Goal: Task Accomplishment & Management: Use online tool/utility

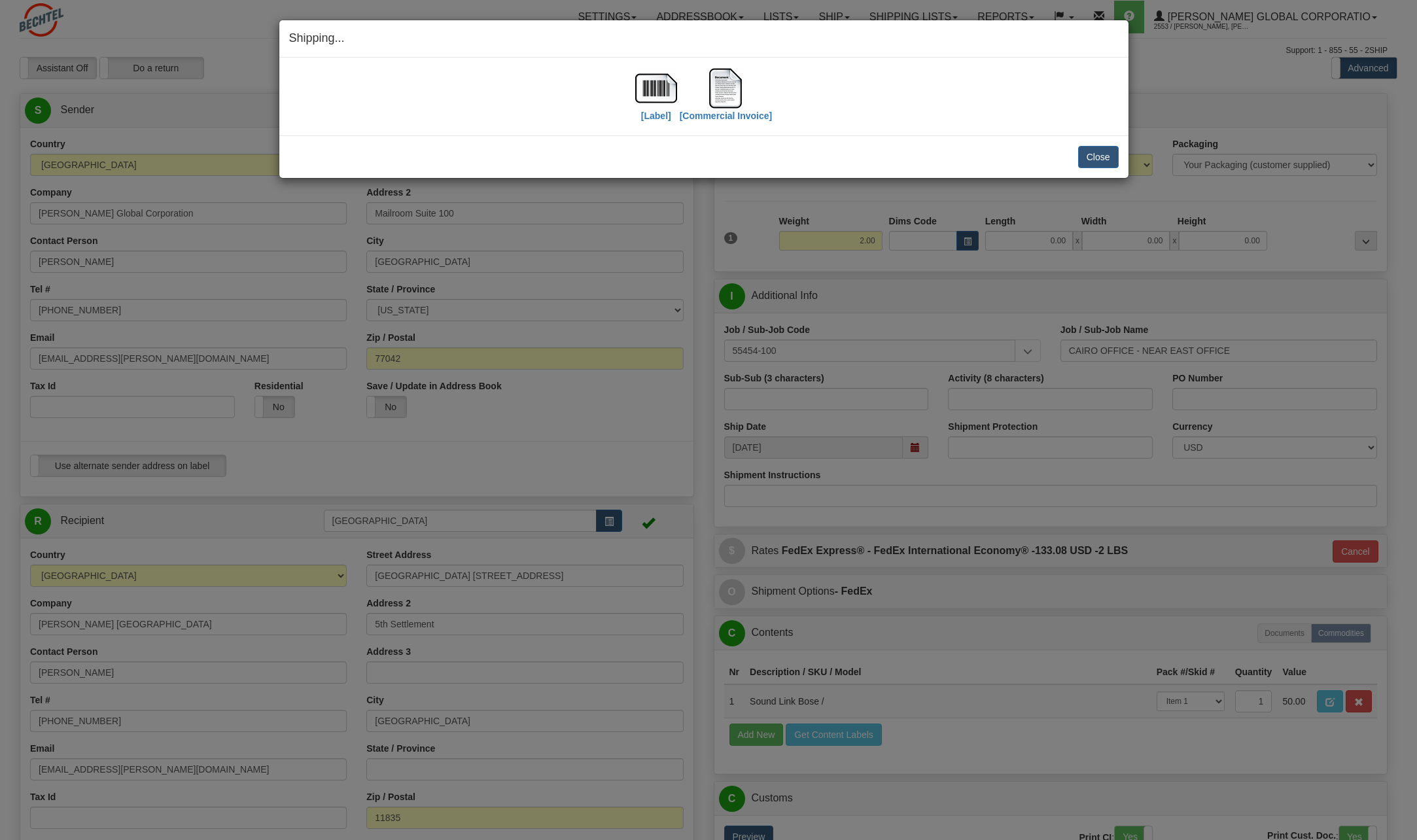
select select "6"
select select "2"
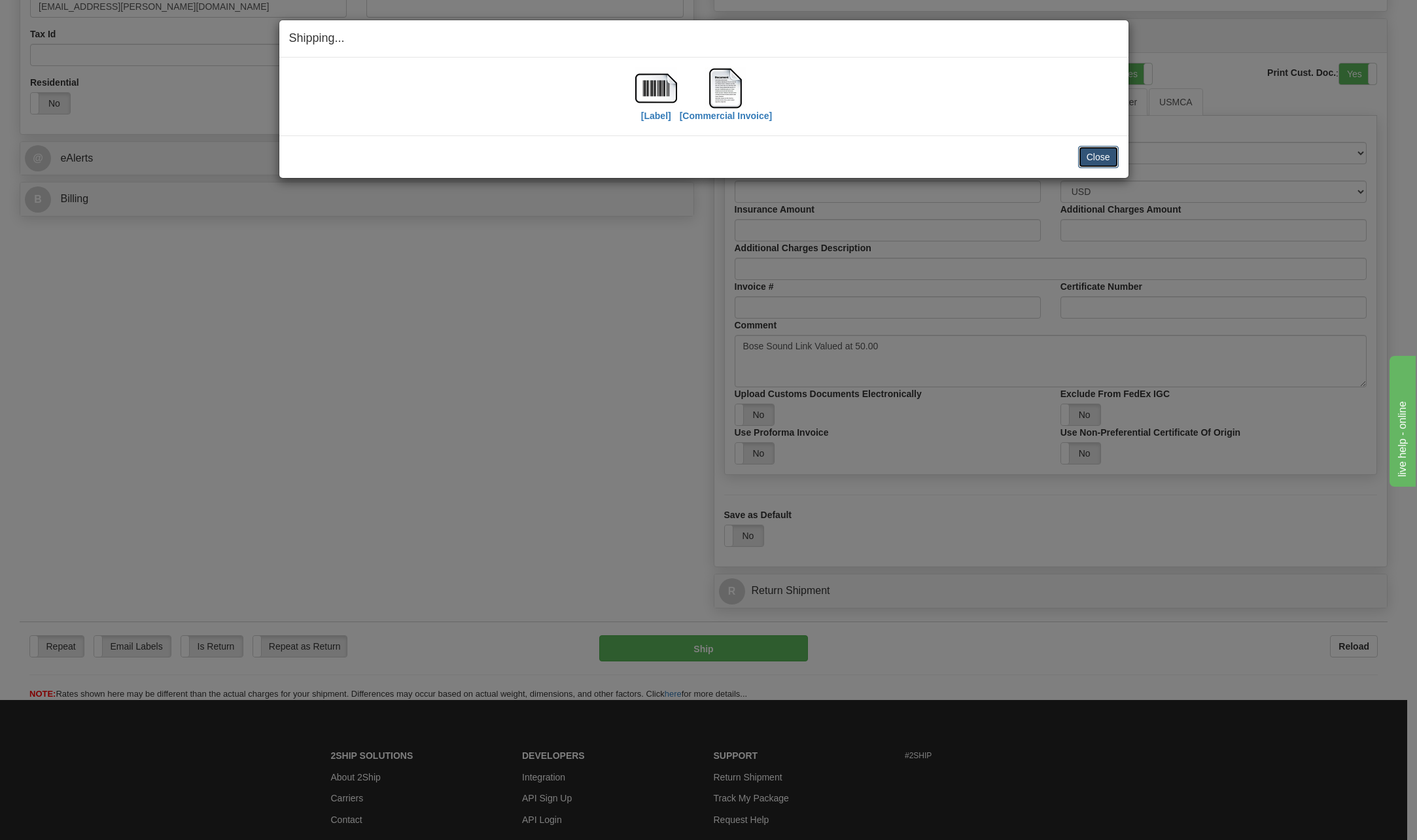
click at [1099, 156] on button "Close" at bounding box center [1099, 157] width 41 height 22
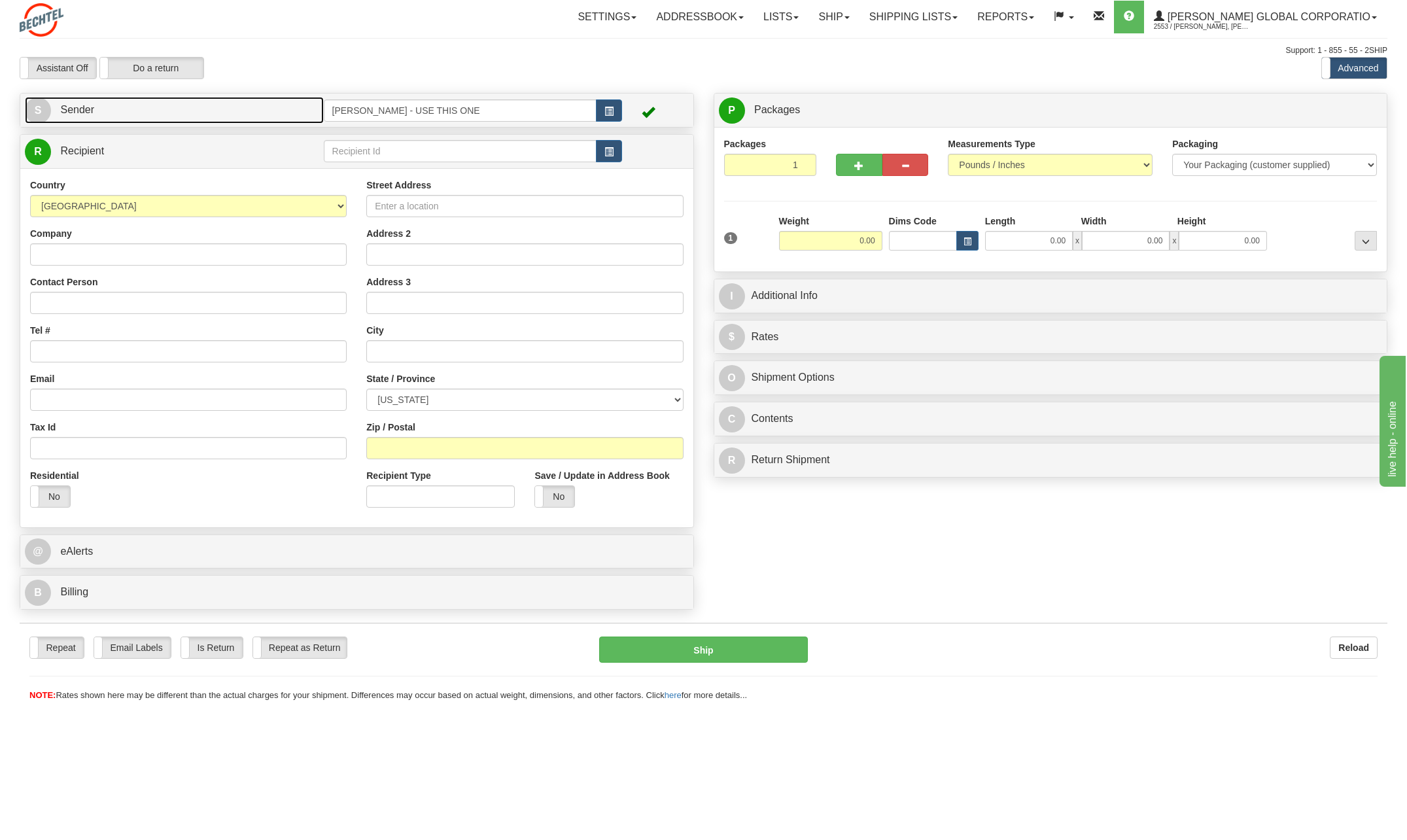
click at [45, 108] on span "S" at bounding box center [38, 111] width 26 height 26
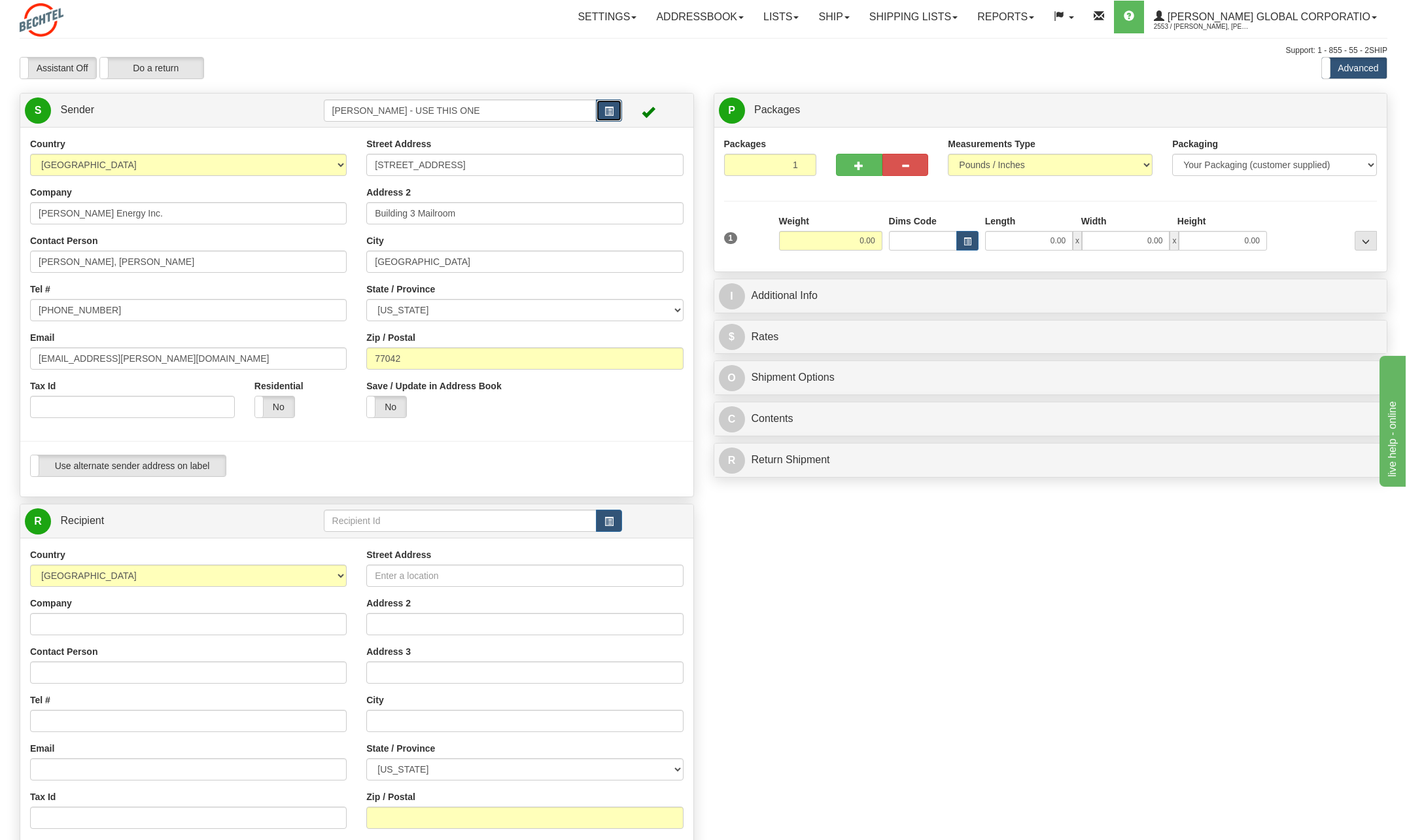
click at [603, 114] on button "button" at bounding box center [609, 111] width 26 height 22
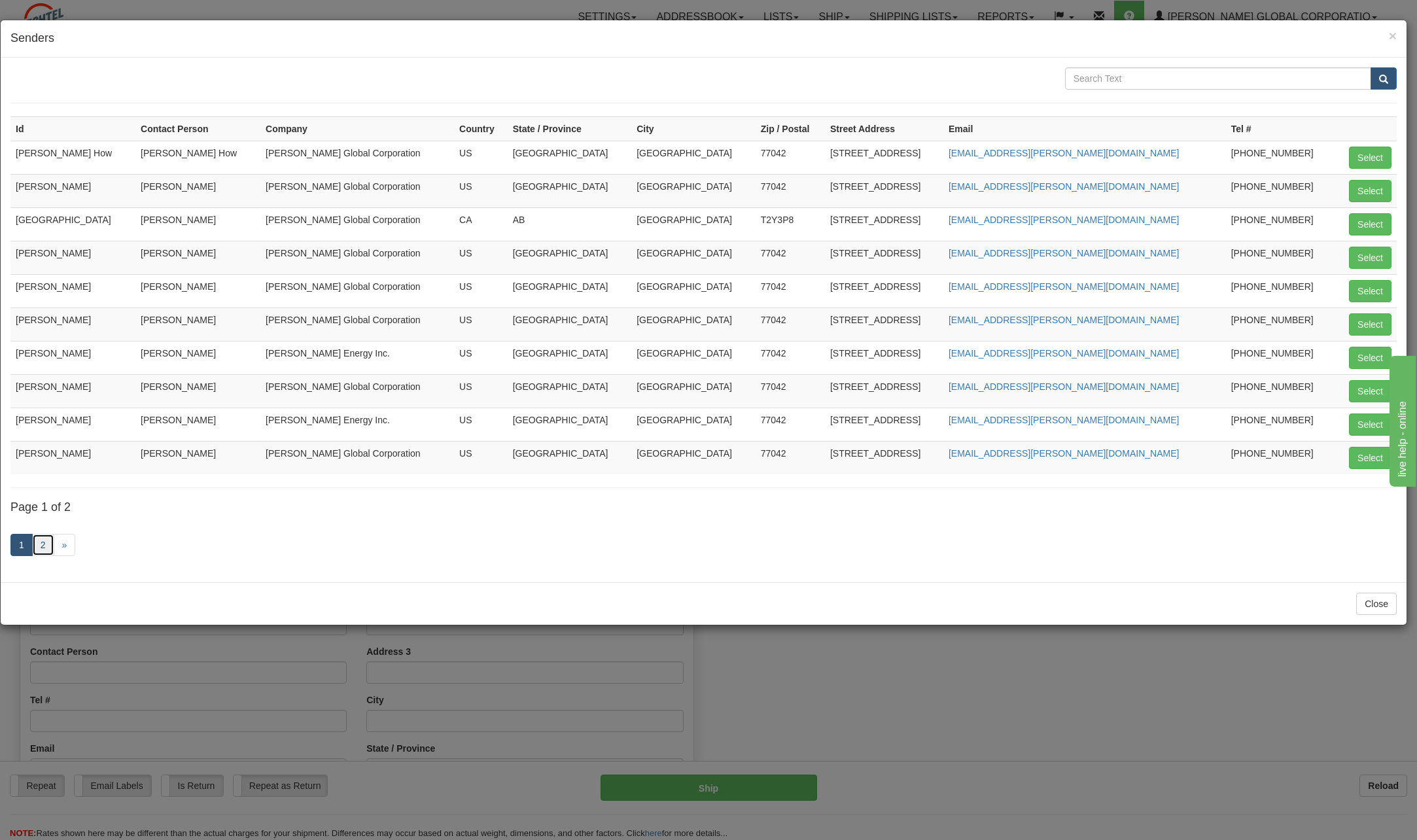
click at [39, 540] on link "2" at bounding box center [43, 545] width 22 height 22
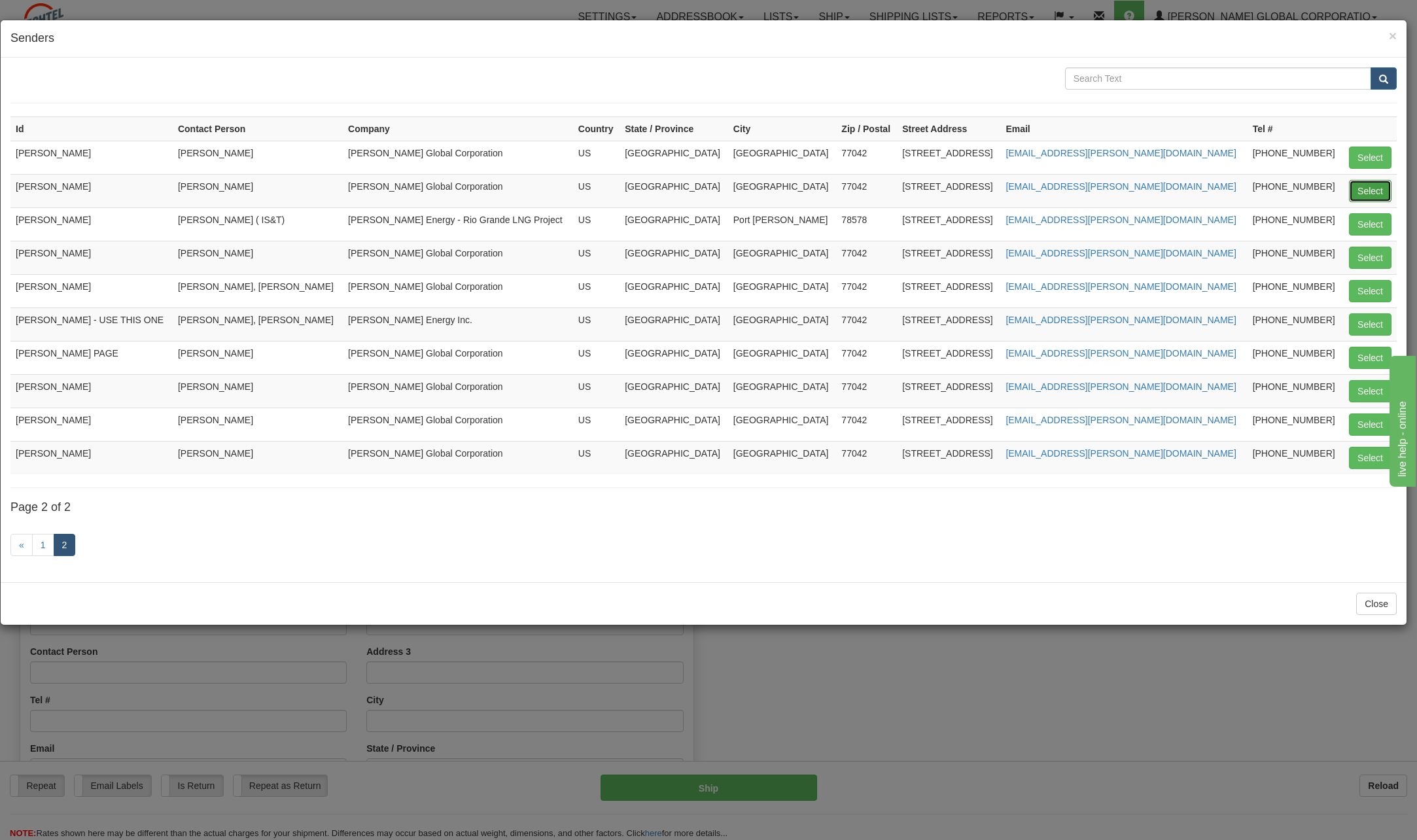
click at [1382, 191] on button "Select" at bounding box center [1370, 191] width 43 height 22
type input "PAT KADISH"
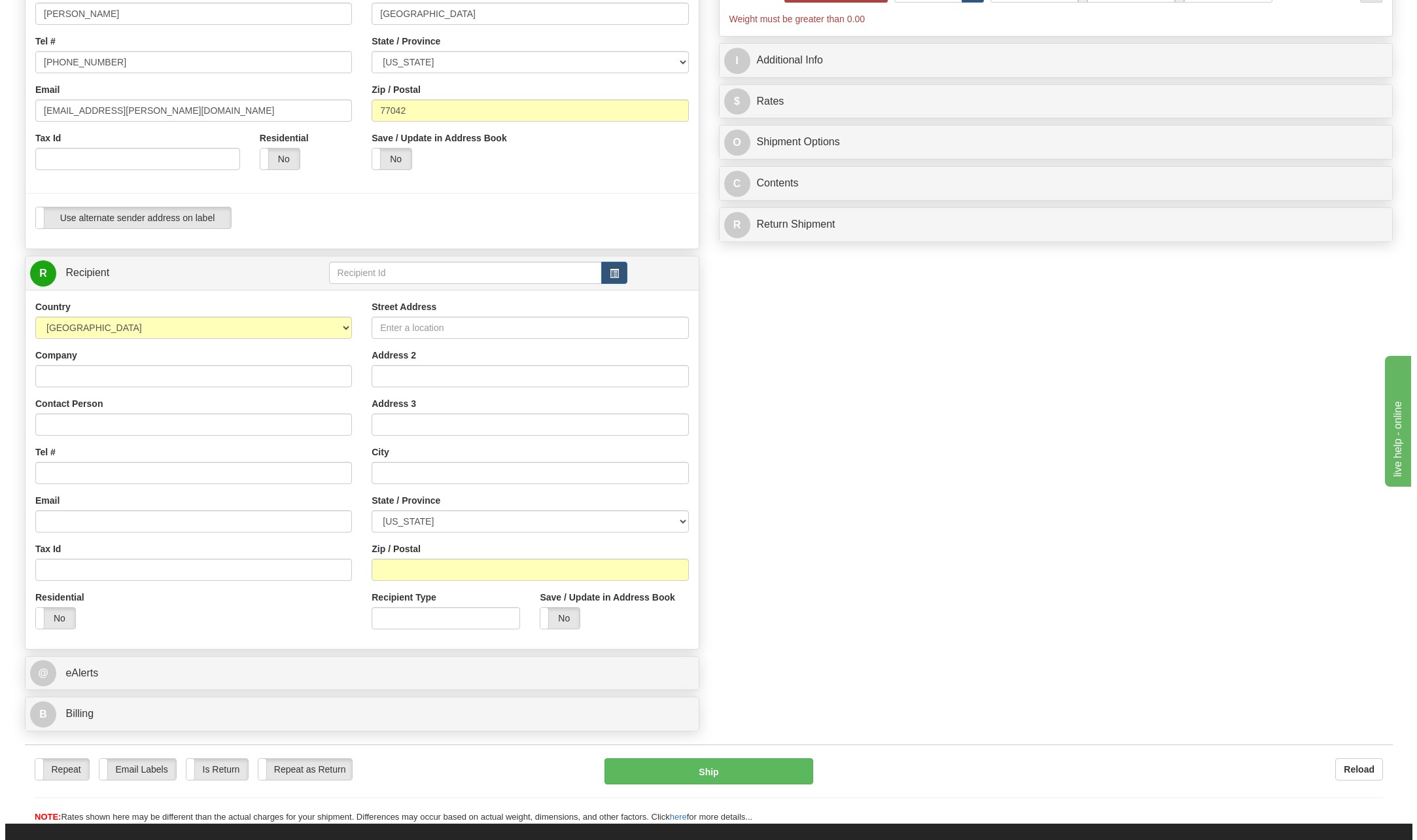
scroll to position [262, 0]
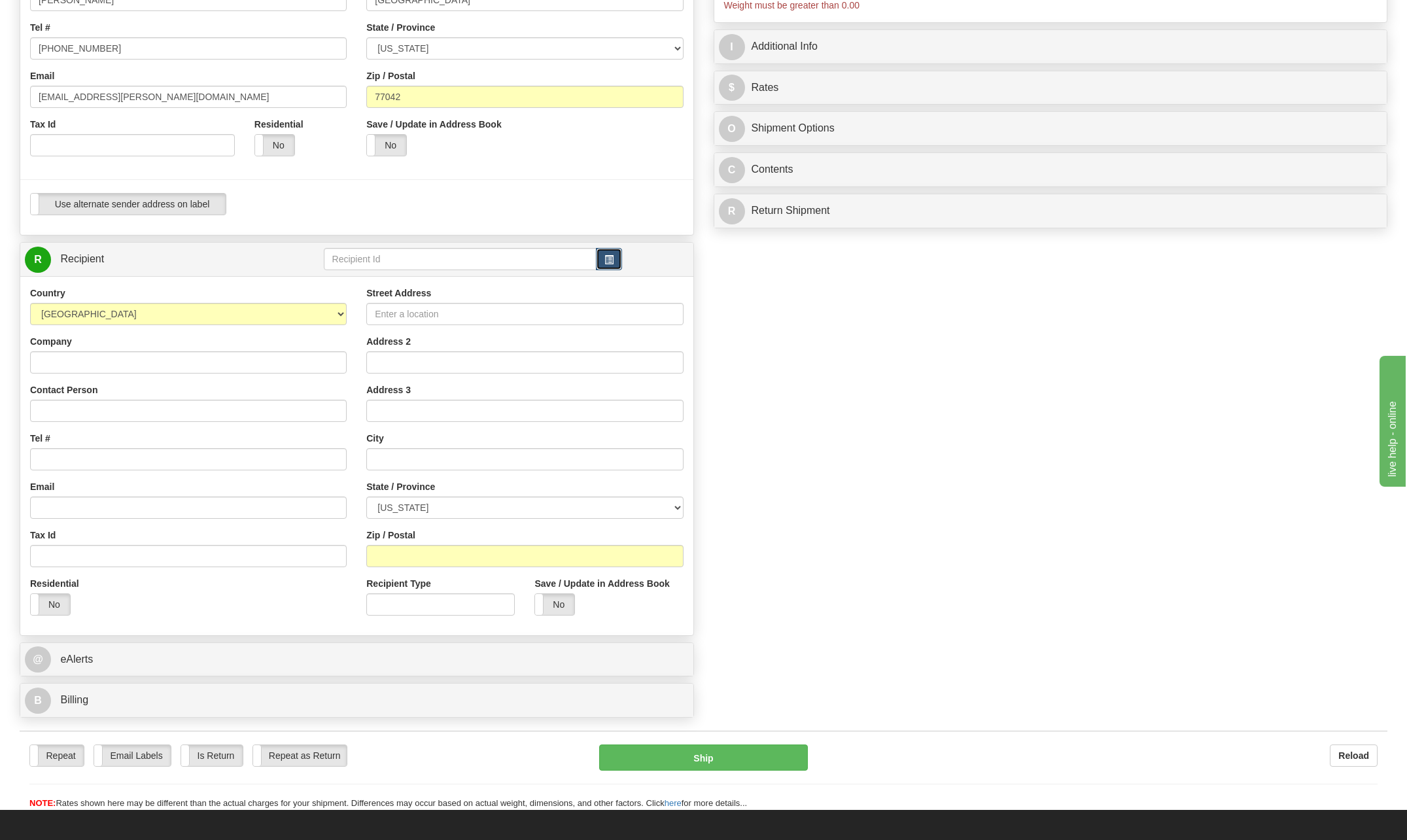
click at [617, 256] on button "button" at bounding box center [609, 259] width 26 height 22
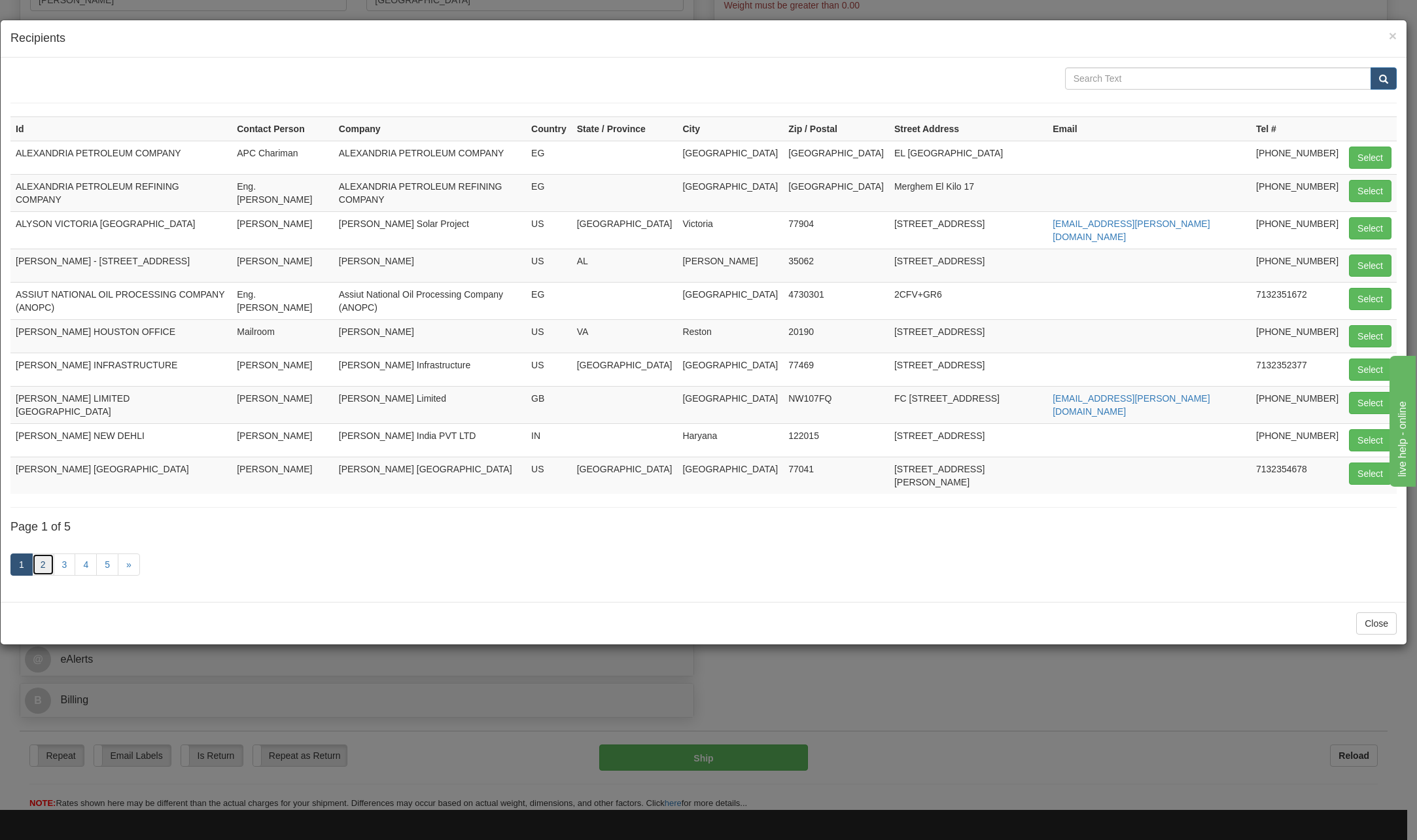
click at [45, 553] on link "2" at bounding box center [43, 565] width 22 height 22
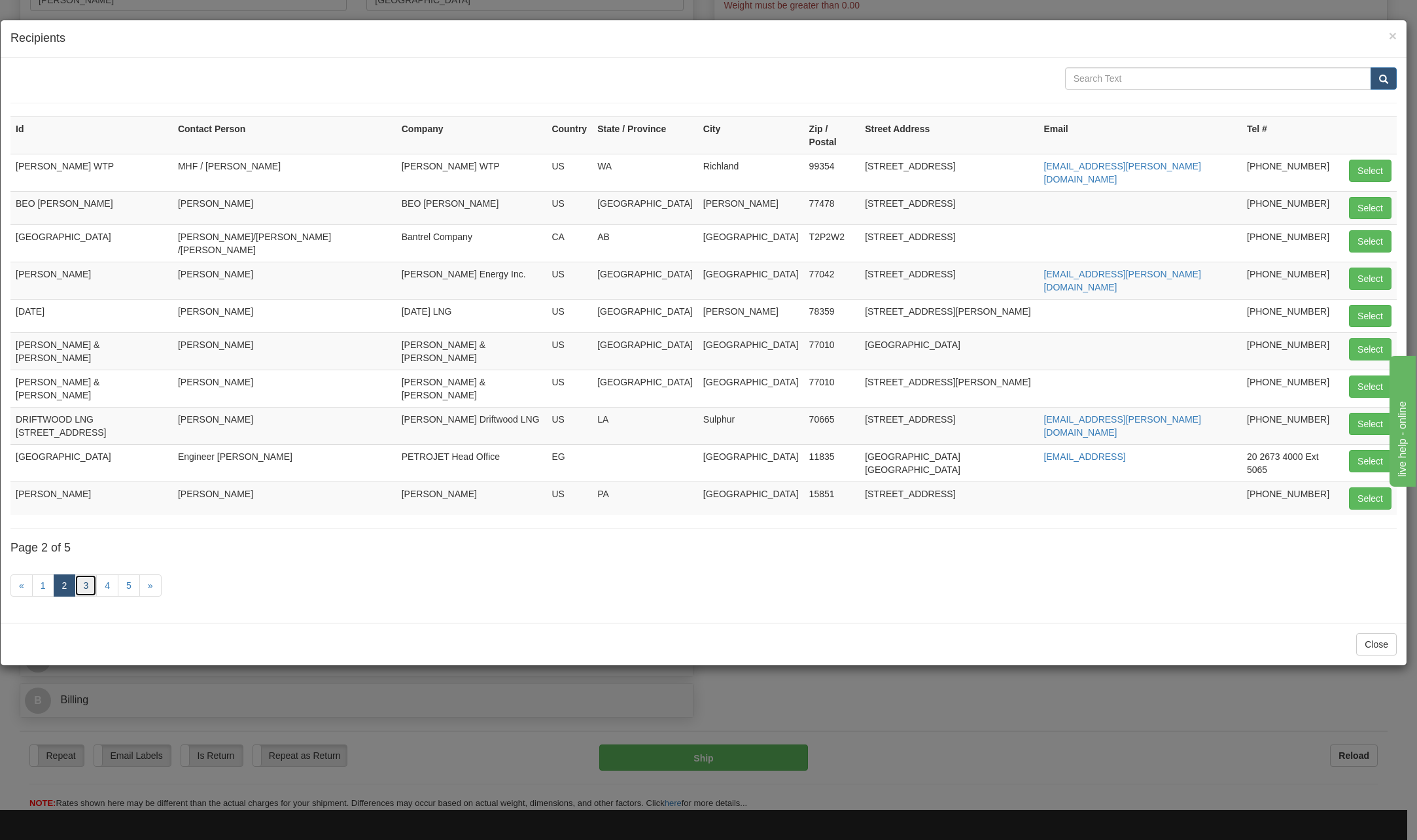
click at [85, 574] on link "3" at bounding box center [86, 586] width 22 height 22
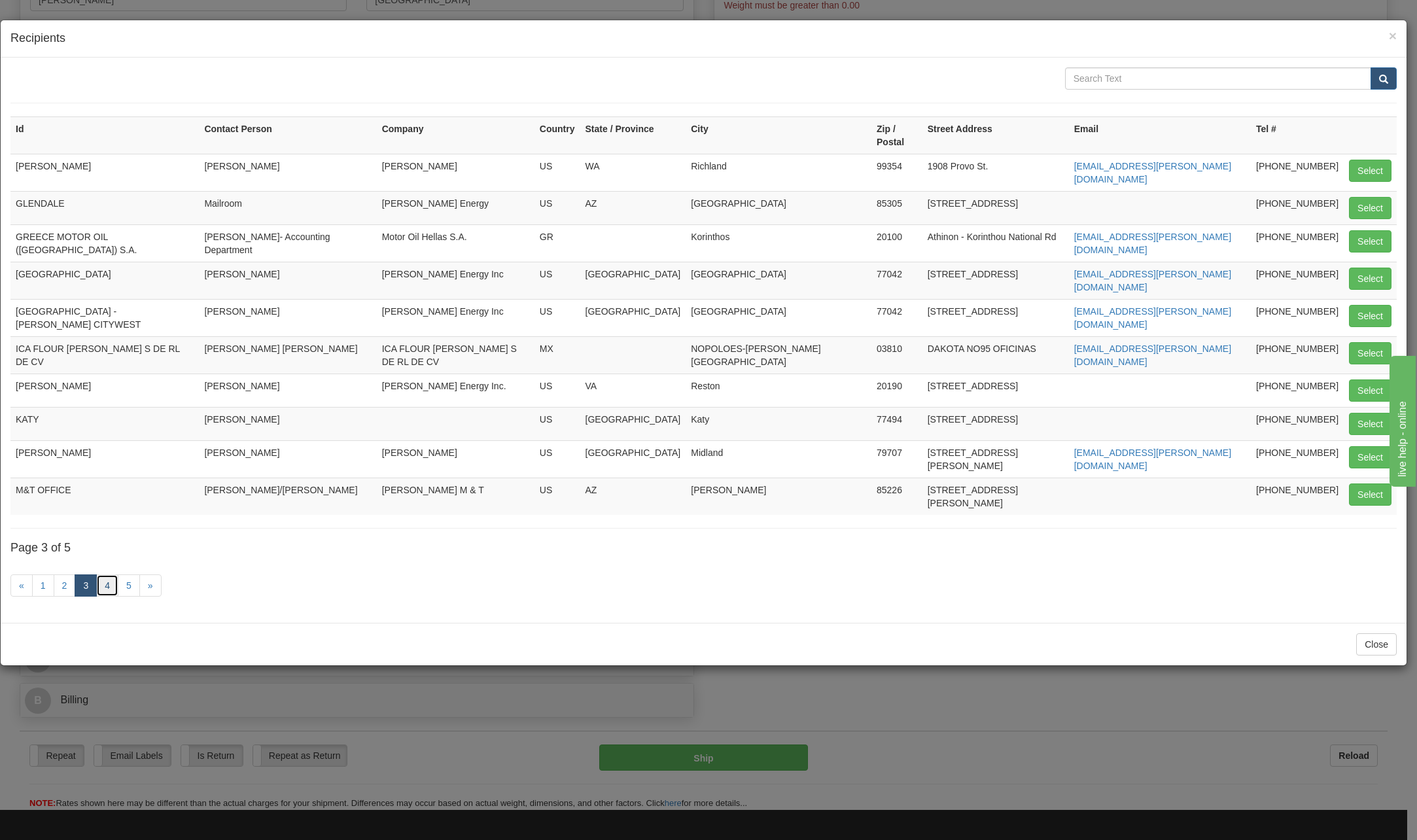
click at [115, 574] on link "4" at bounding box center [108, 586] width 22 height 22
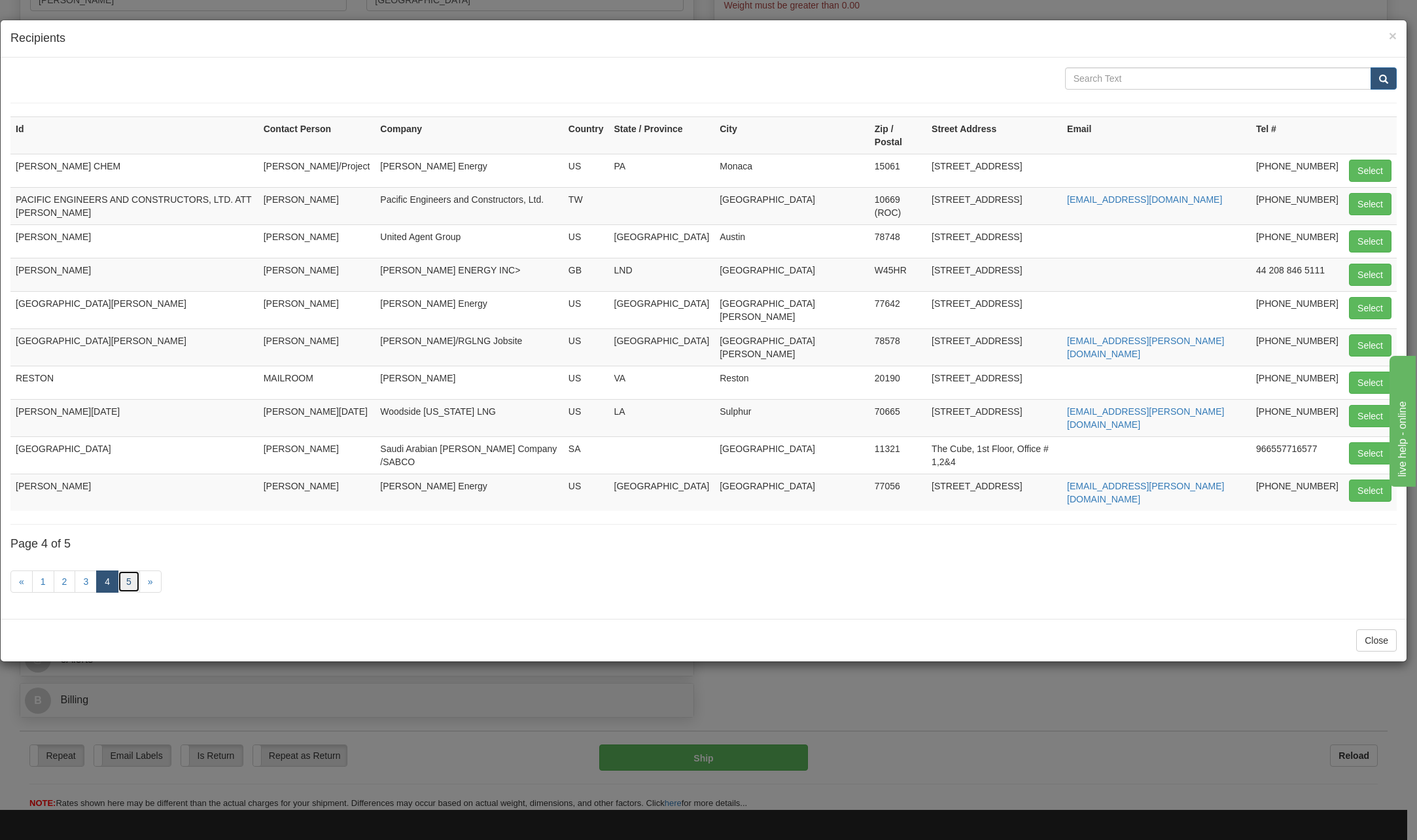
click at [130, 570] on link "5" at bounding box center [129, 582] width 22 height 22
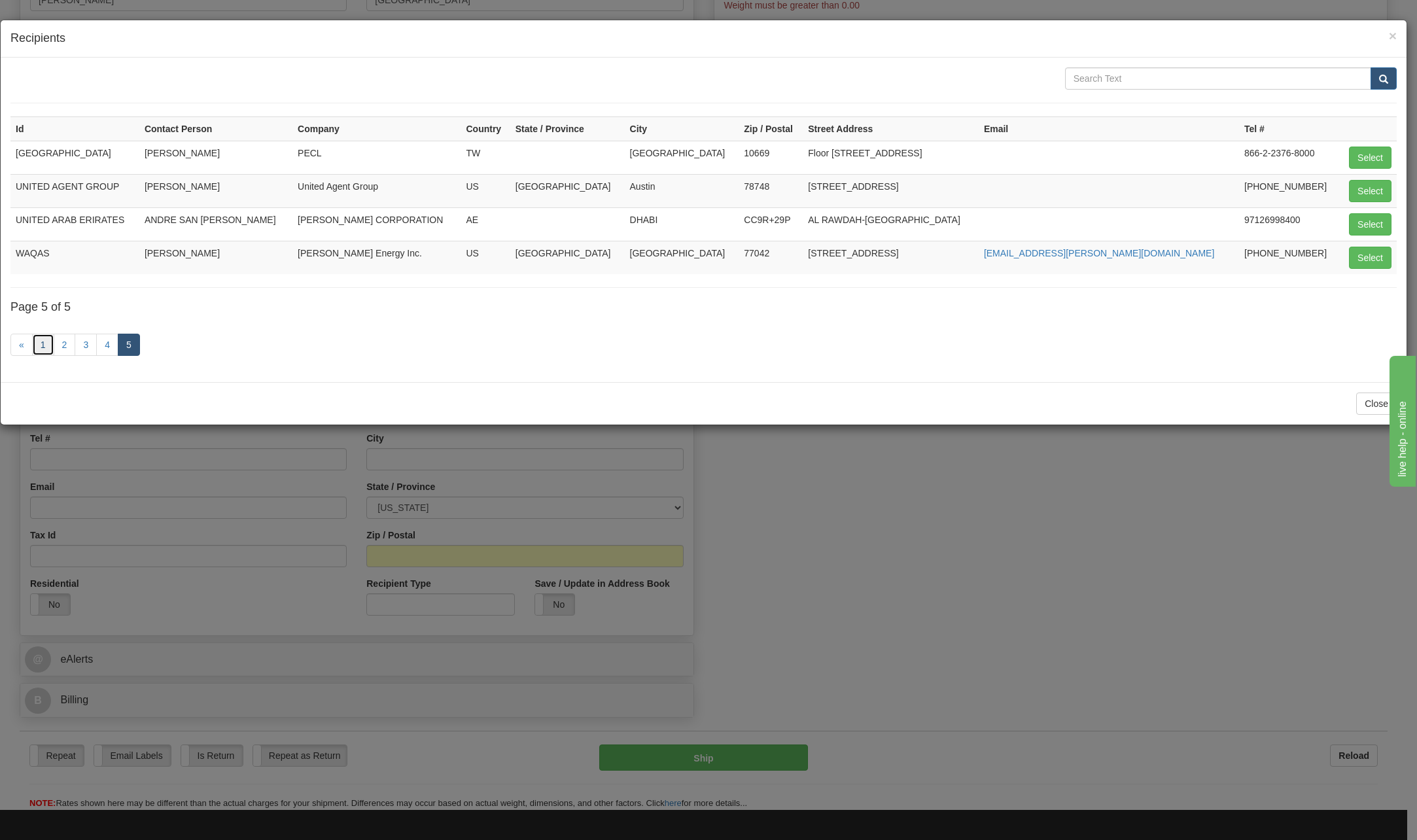
click at [45, 350] on link "1" at bounding box center [43, 345] width 22 height 22
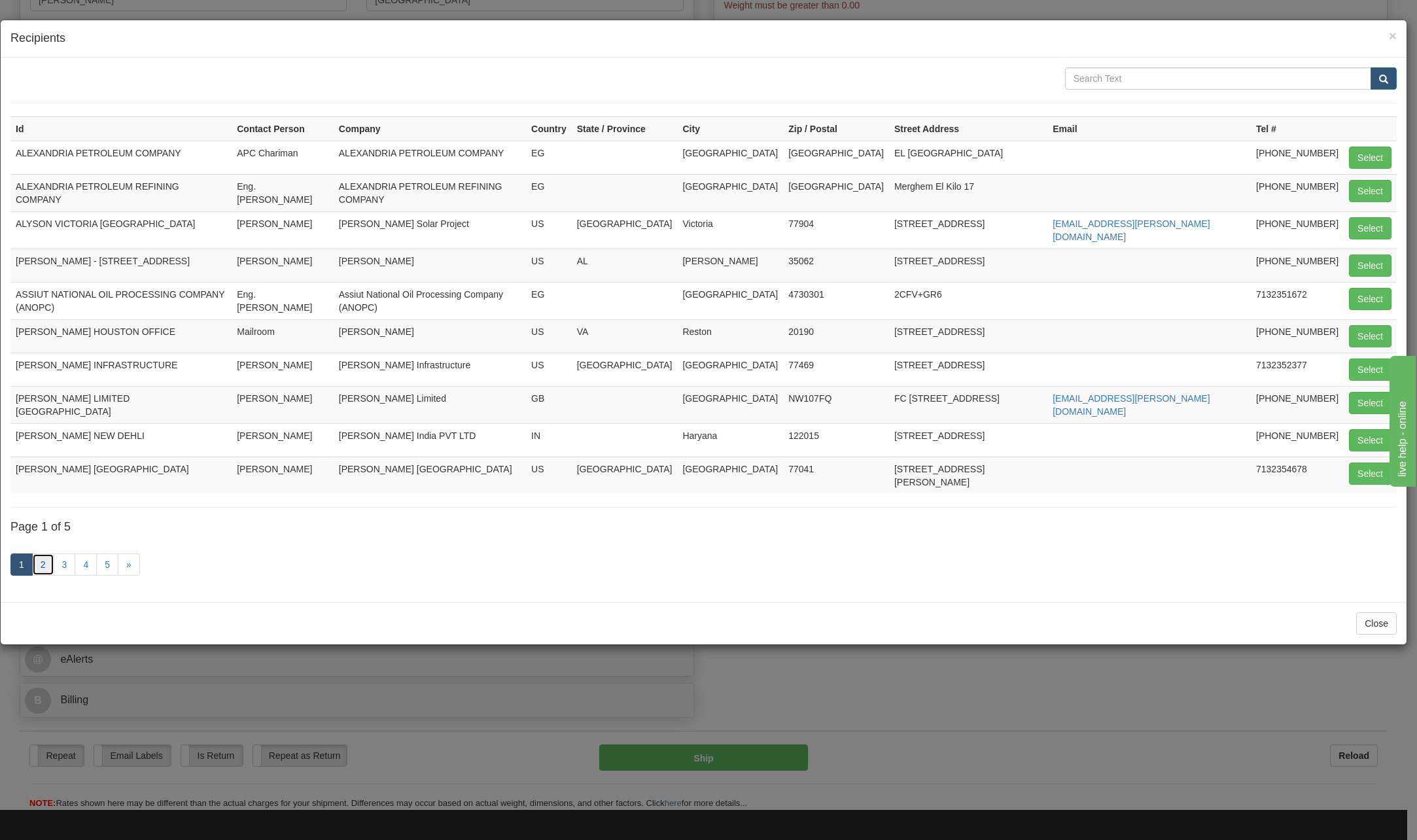
click at [47, 553] on link "2" at bounding box center [43, 565] width 22 height 22
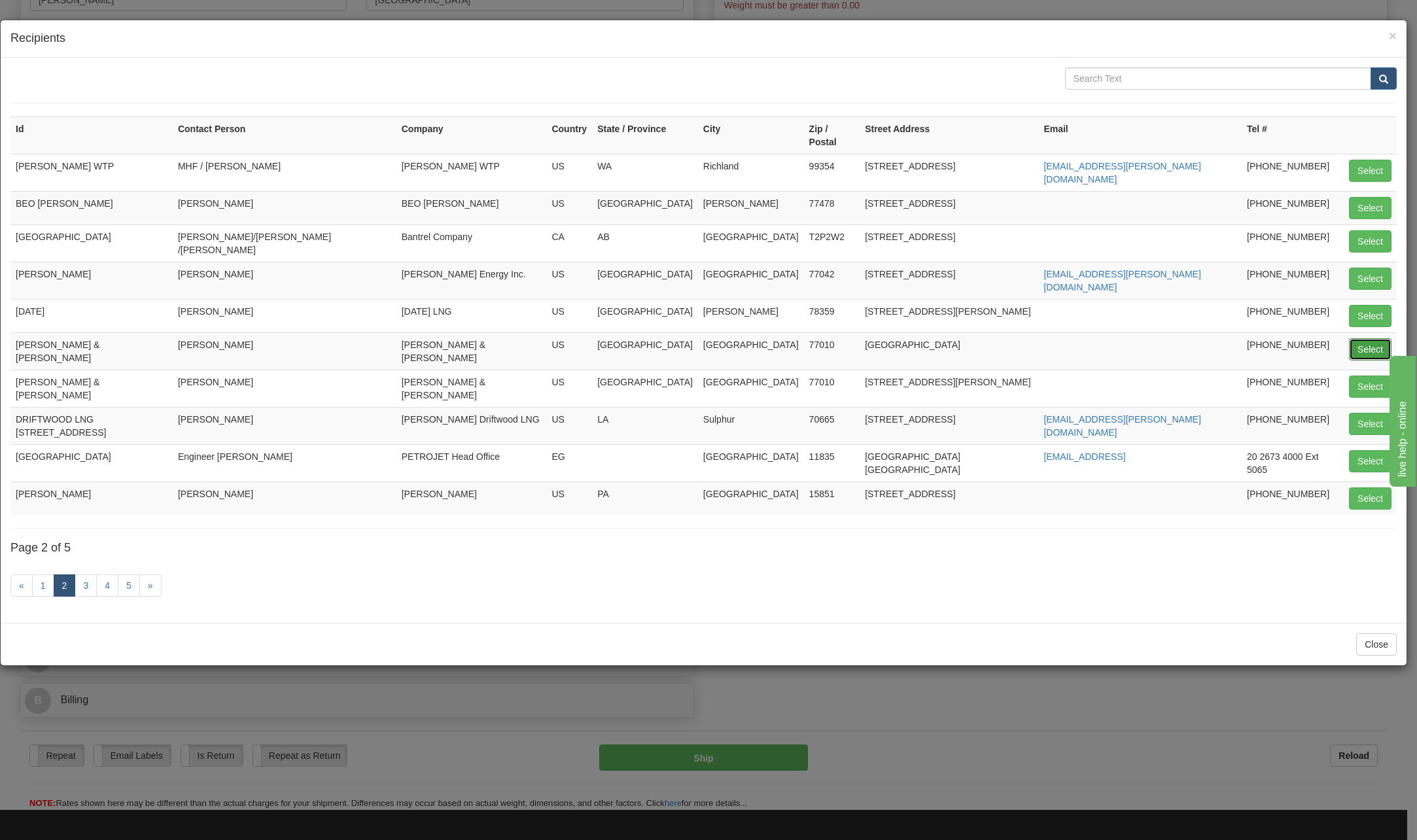
click at [1376, 338] on button "Select" at bounding box center [1370, 350] width 43 height 22
type input "[PERSON_NAME] & [PERSON_NAME]"
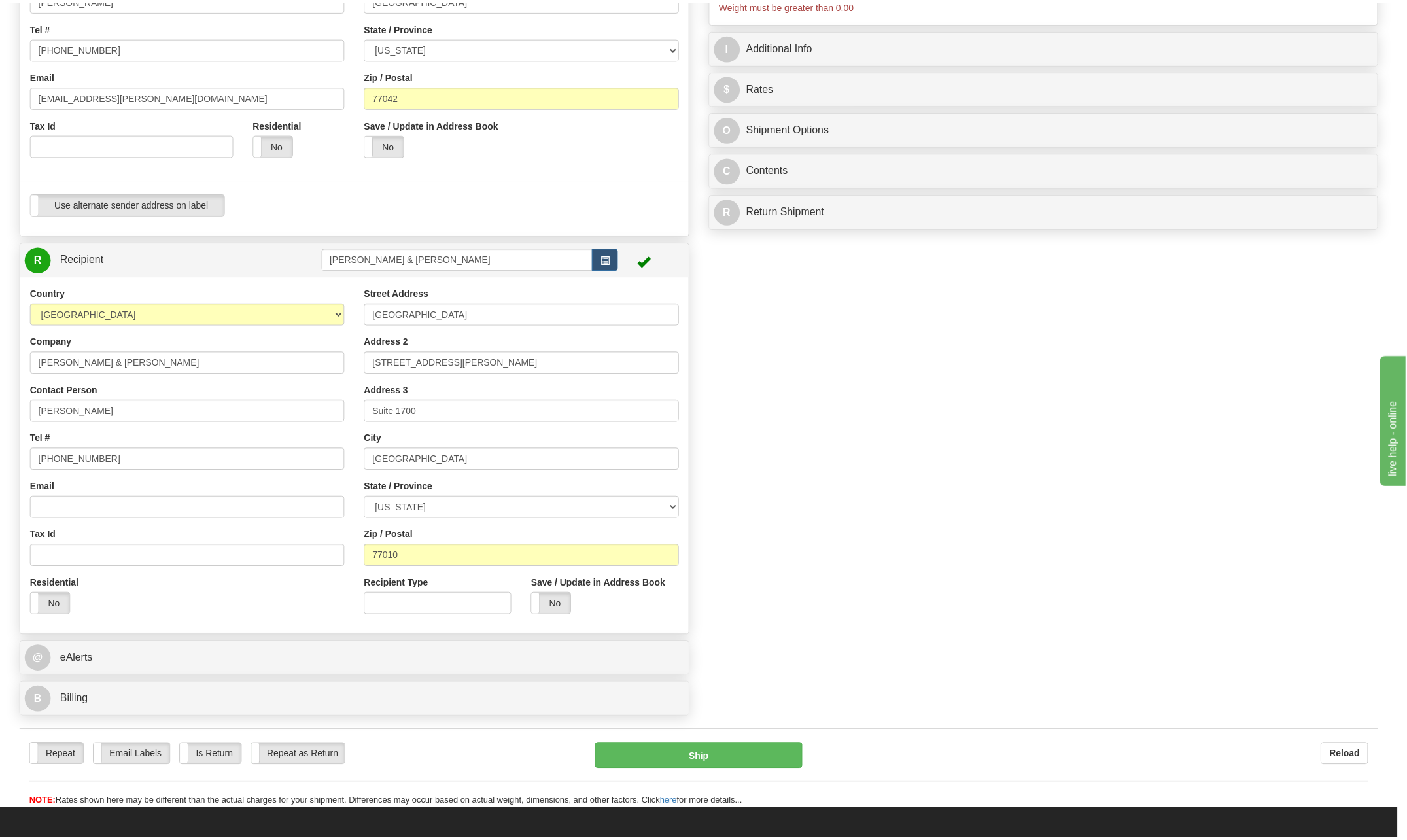
scroll to position [0, 0]
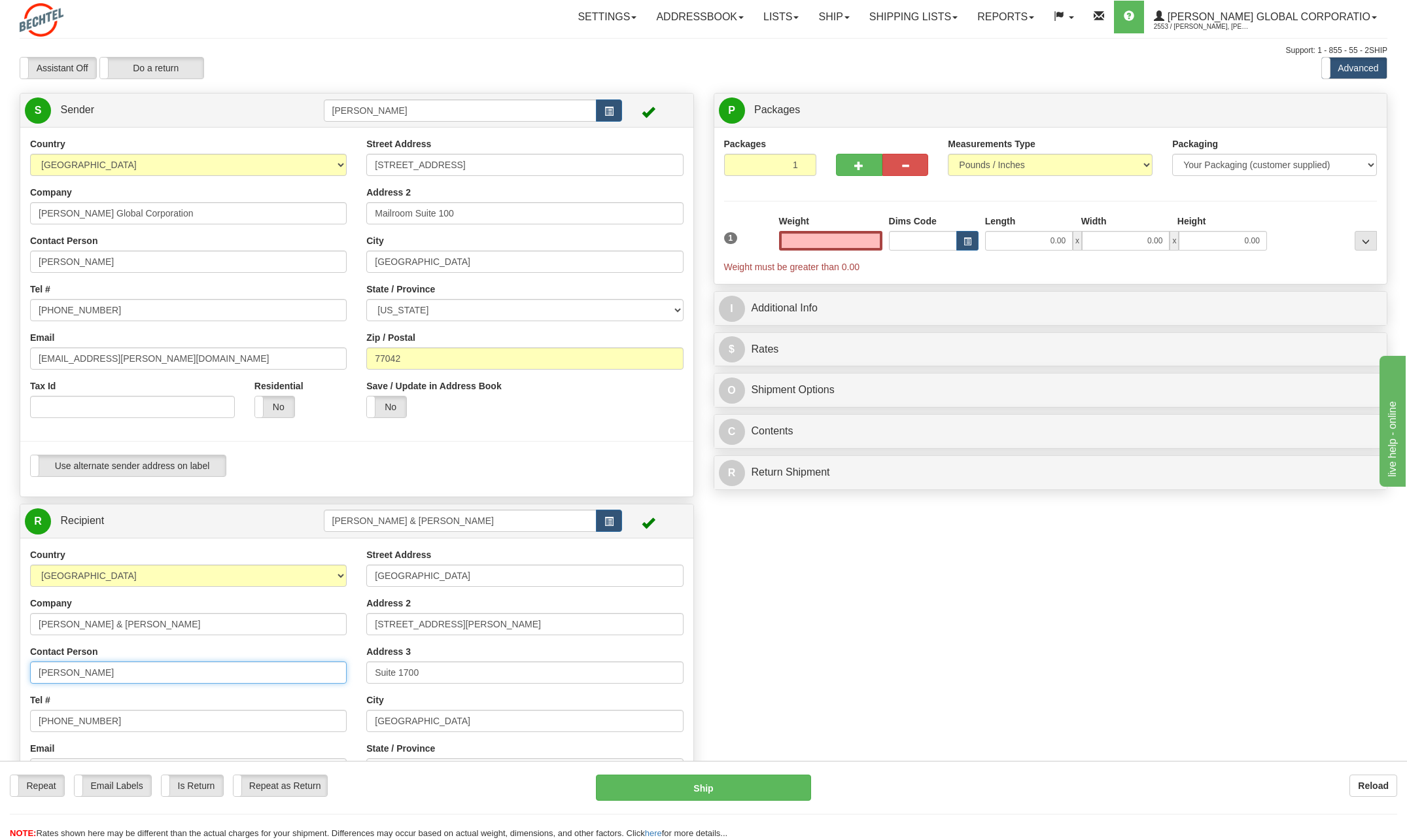
type input "0.00"
click at [125, 675] on input "[PERSON_NAME]" at bounding box center [188, 672] width 317 height 22
type input "A"
type input "[PERSON_NAME]"
drag, startPoint x: 935, startPoint y: 631, endPoint x: 929, endPoint y: 632, distance: 6.1
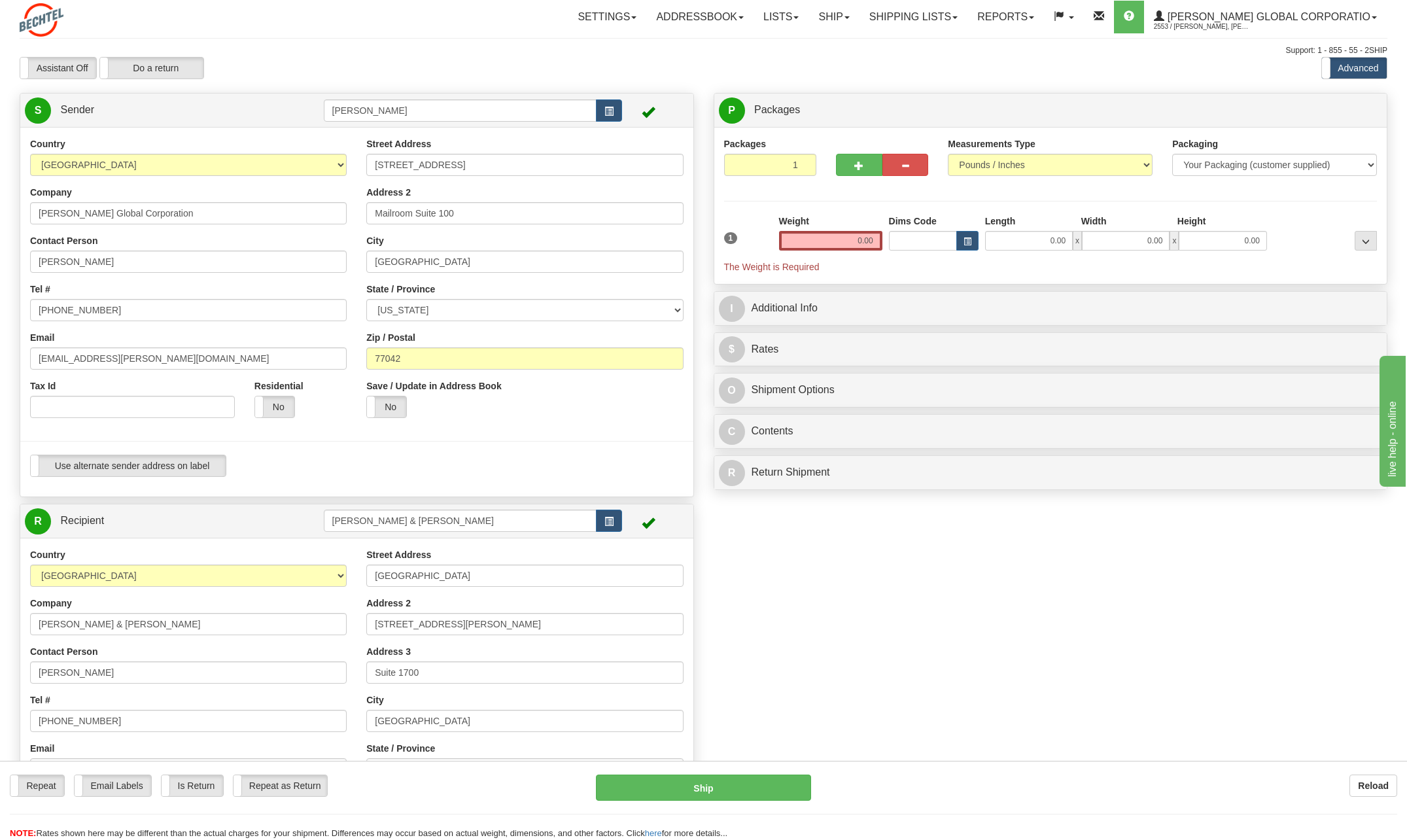
click at [935, 631] on div "Create a label for the return Create Pickup Without Label S" at bounding box center [703, 539] width 1387 height 892
click at [115, 720] on input "[PHONE_NUMBER]" at bounding box center [188, 721] width 317 height 22
type input "713-752-8685"
drag, startPoint x: 858, startPoint y: 239, endPoint x: 1153, endPoint y: 236, distance: 295.0
click at [1145, 236] on div "1 Weight 0.00 Dims Code 0.00" at bounding box center [1051, 244] width 660 height 59
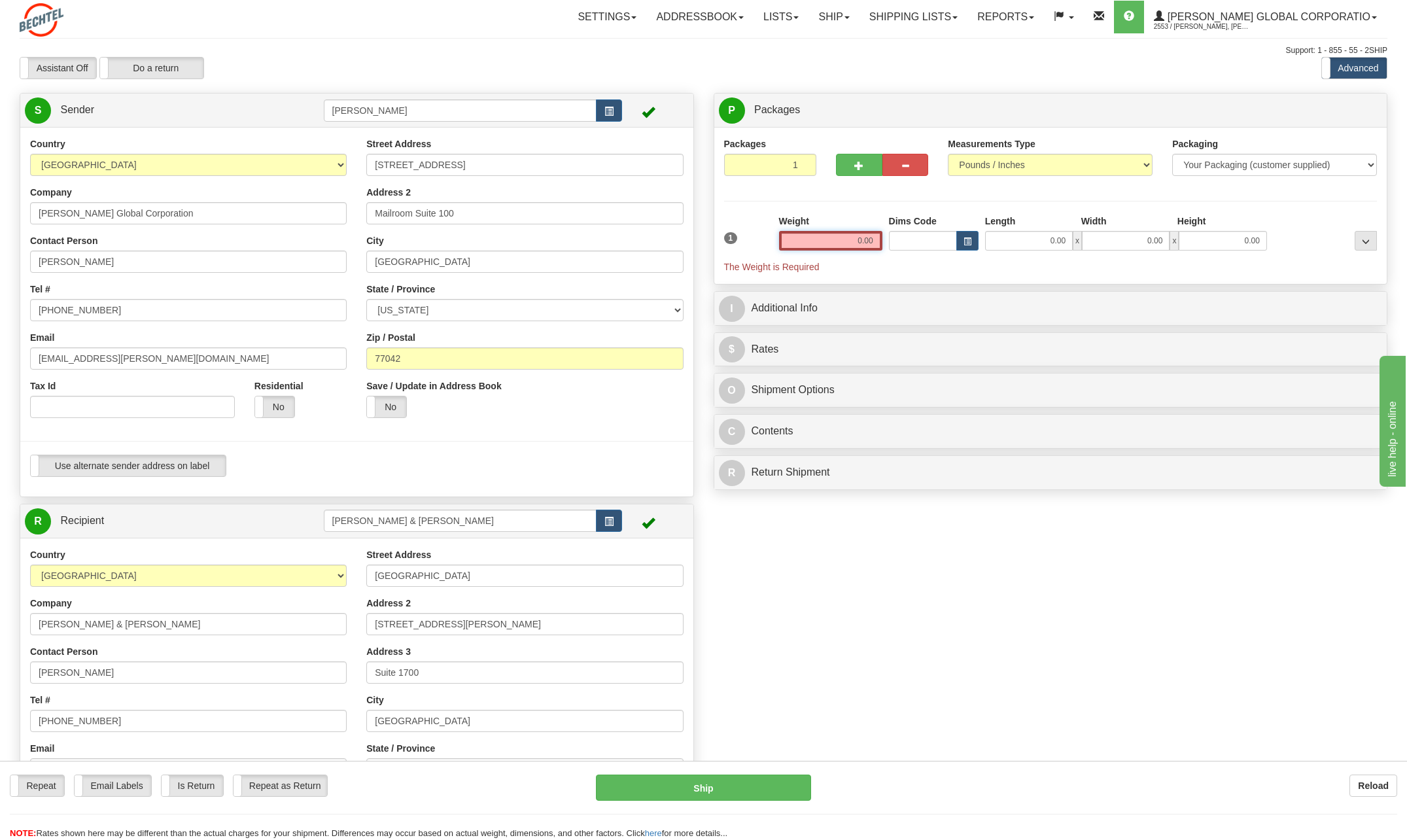
type input "1"
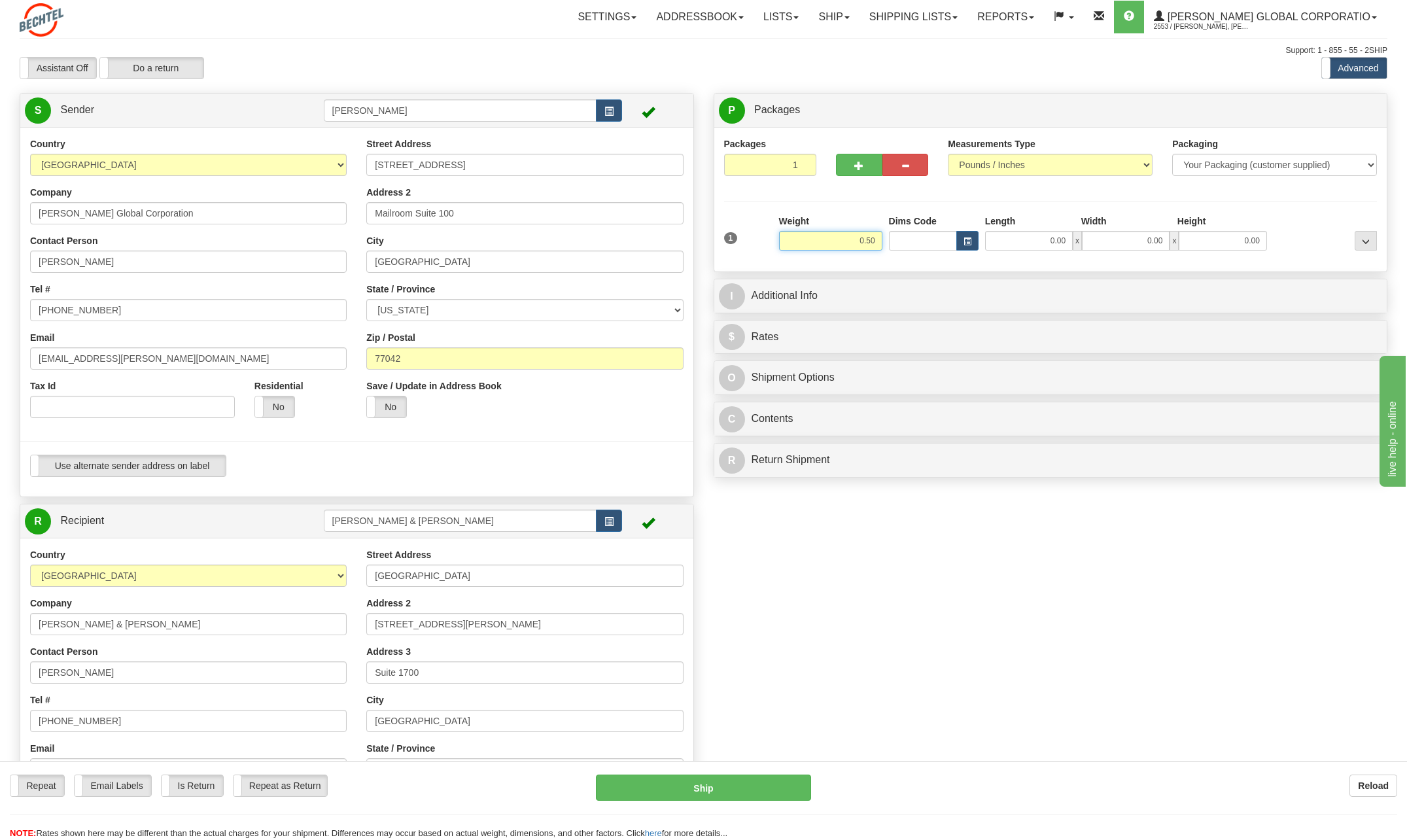
type input "0.50"
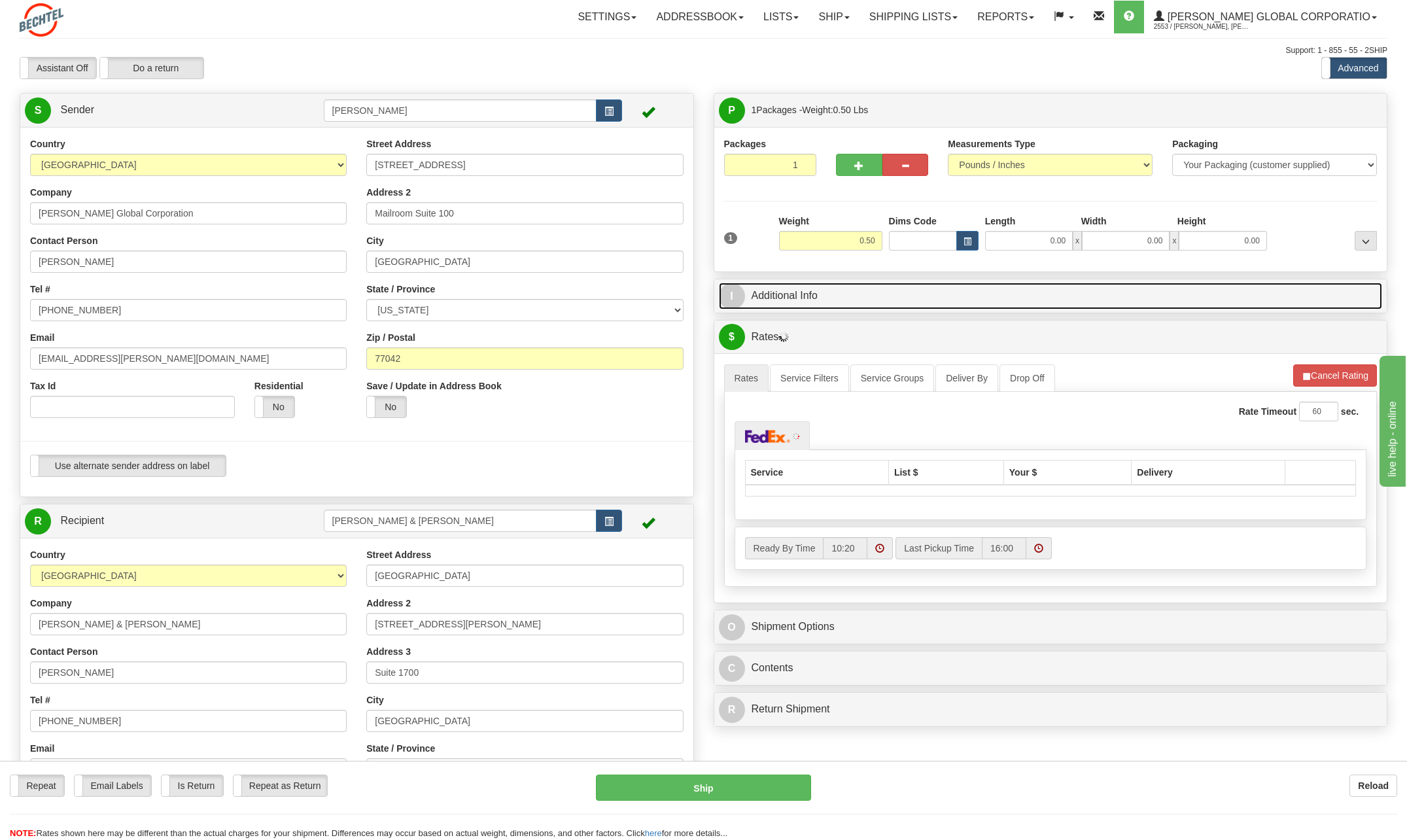
click at [737, 288] on span "I" at bounding box center [732, 296] width 26 height 26
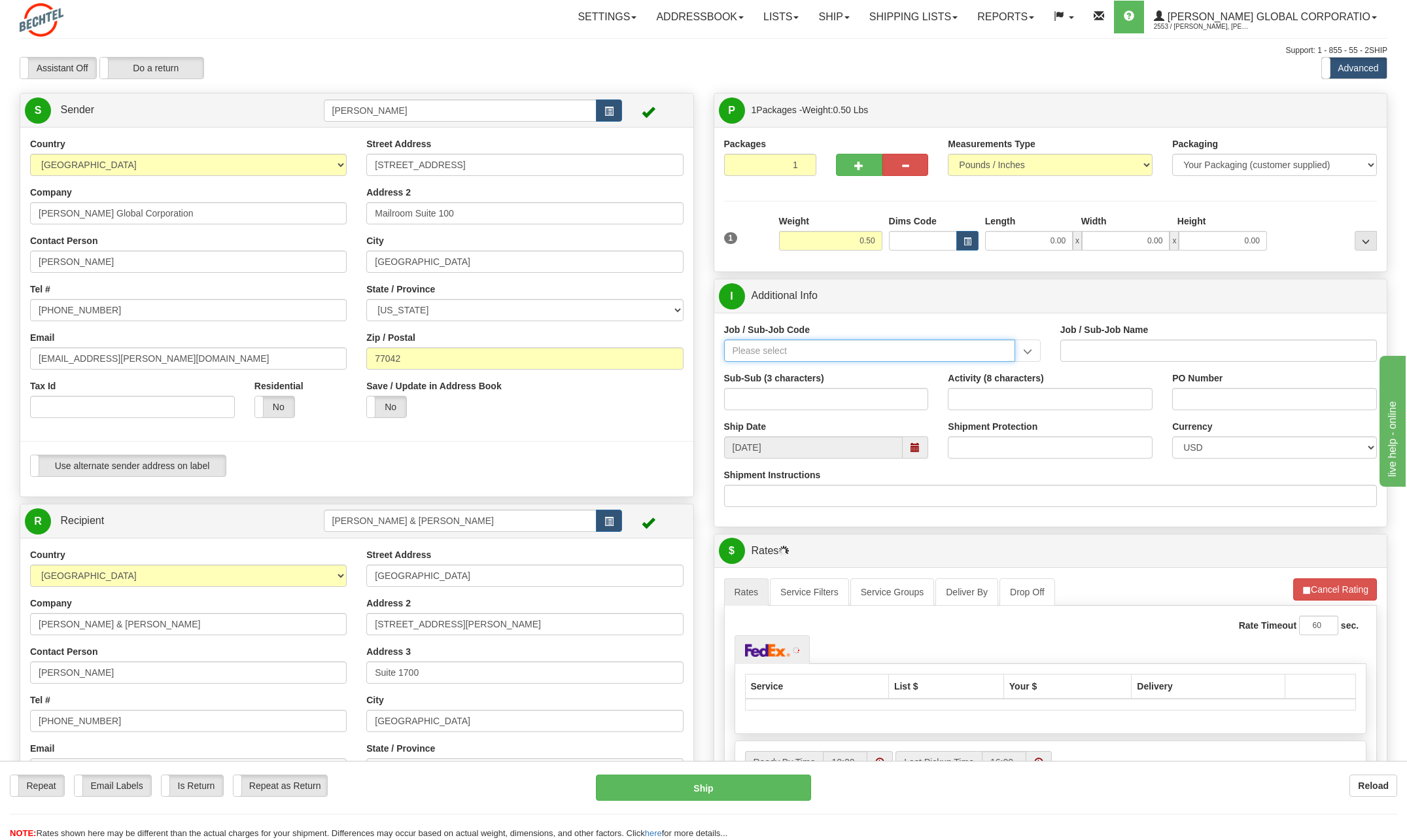
click at [790, 349] on input "Job / Sub-Job Code" at bounding box center [870, 351] width 291 height 22
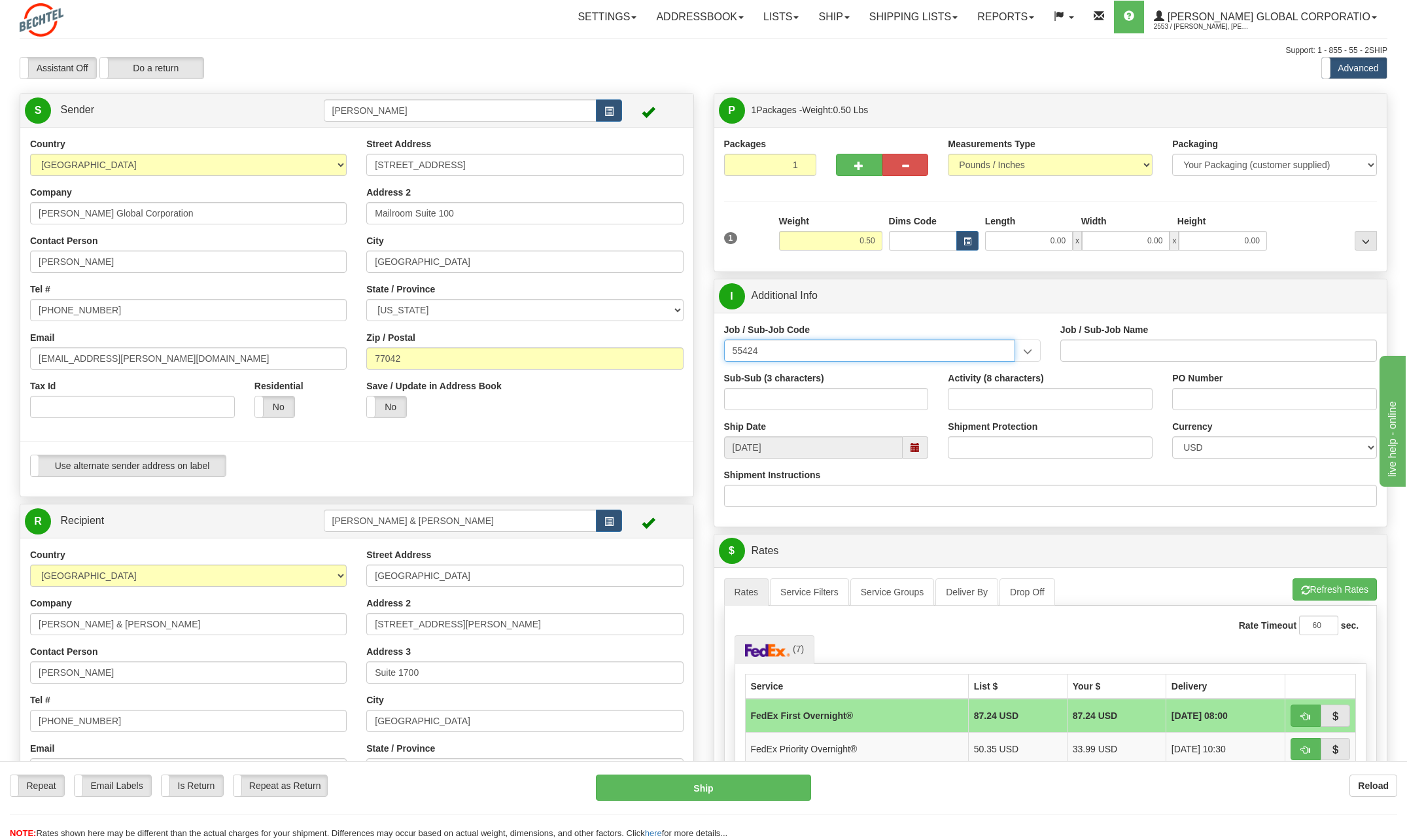
click at [819, 352] on input "55424" at bounding box center [870, 351] width 291 height 22
drag, startPoint x: 811, startPoint y: 349, endPoint x: 819, endPoint y: 344, distance: 9.4
click at [819, 346] on input "55424" at bounding box center [870, 351] width 291 height 22
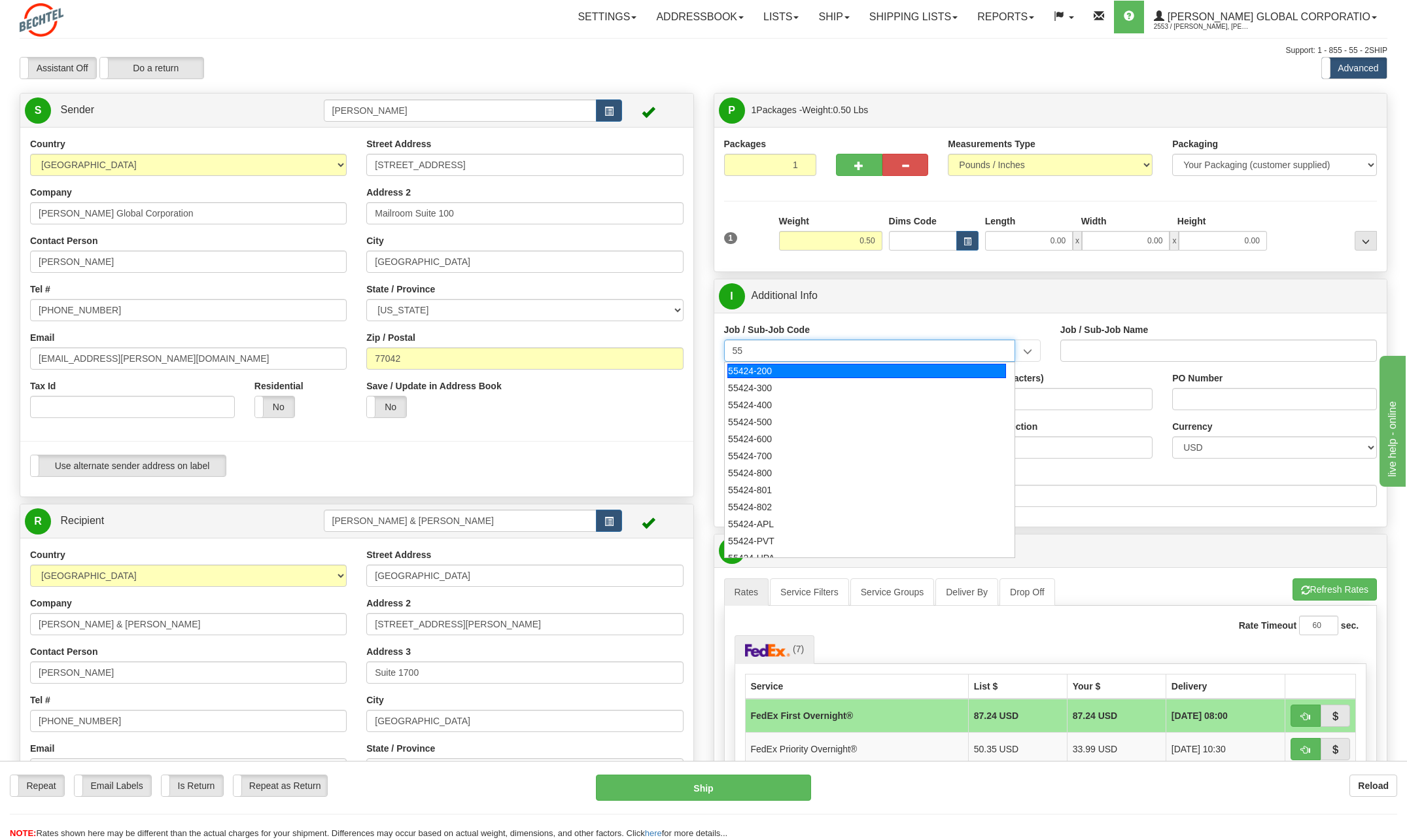
type input "5"
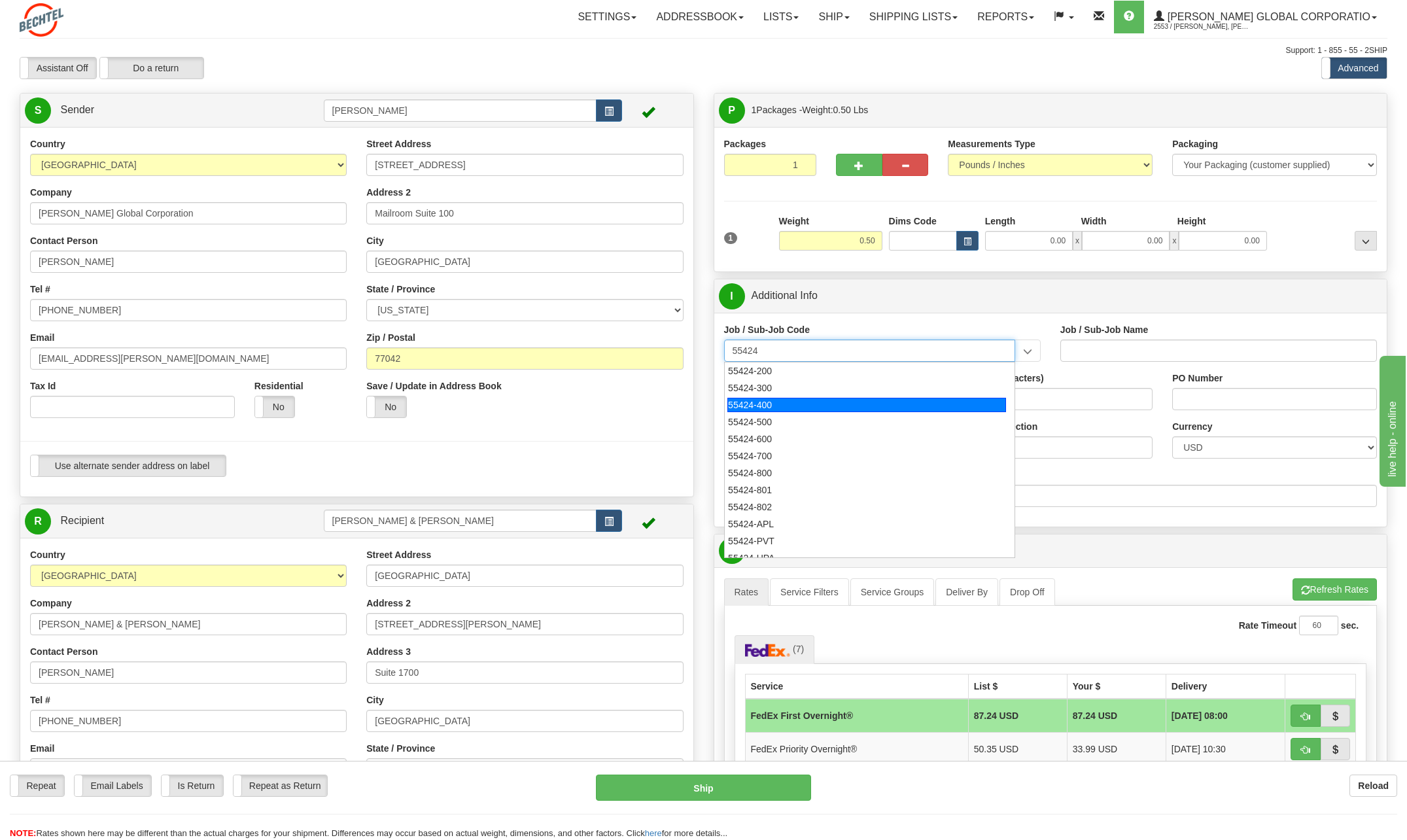
click at [761, 401] on div "55424-400" at bounding box center [867, 405] width 279 height 14
type input "55424-400"
type input "RESEARCH & DEVELOPMENT - ONSHORE"
type input "55424-400"
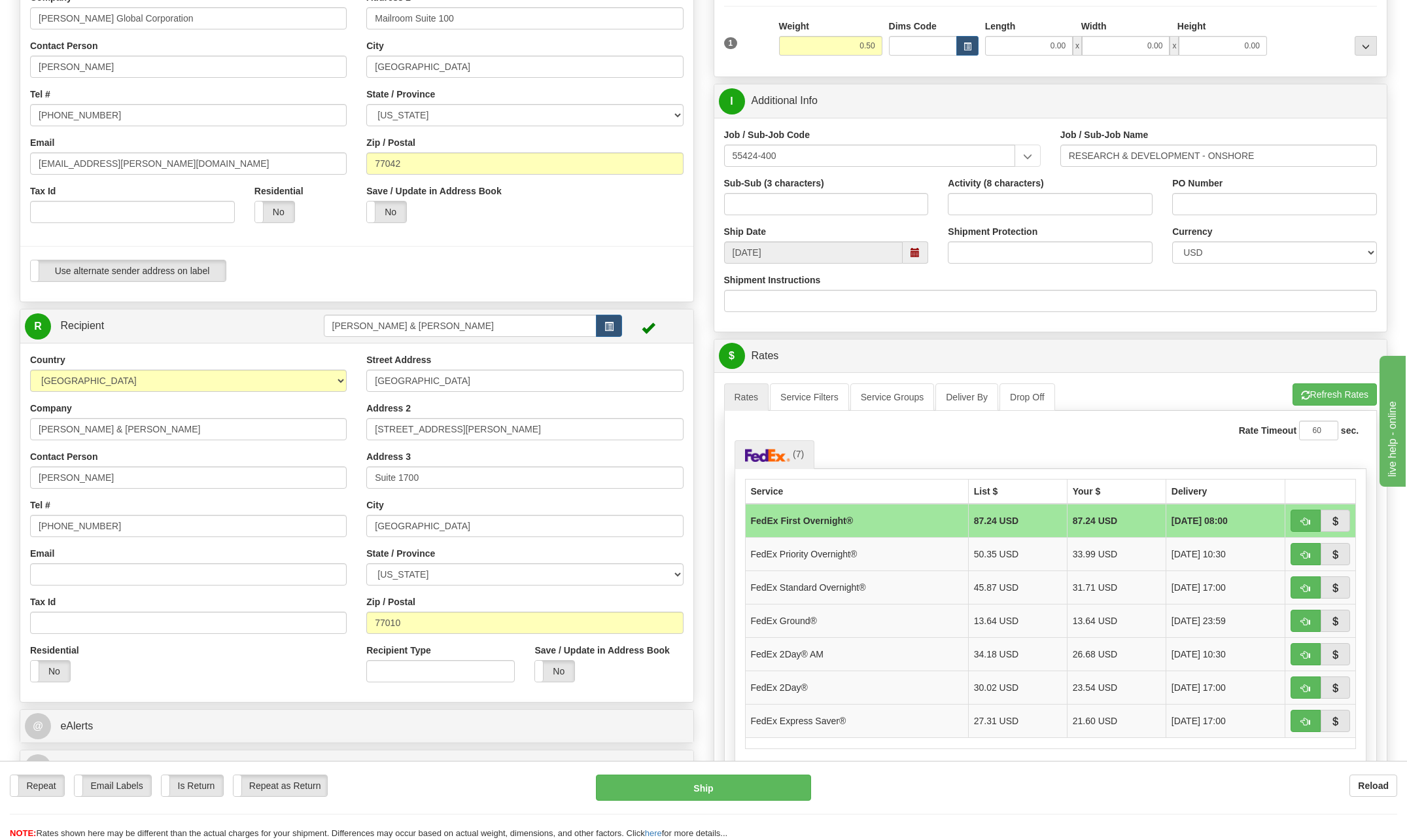
scroll to position [196, 0]
click at [1301, 553] on span "button" at bounding box center [1306, 553] width 9 height 9
type input "01"
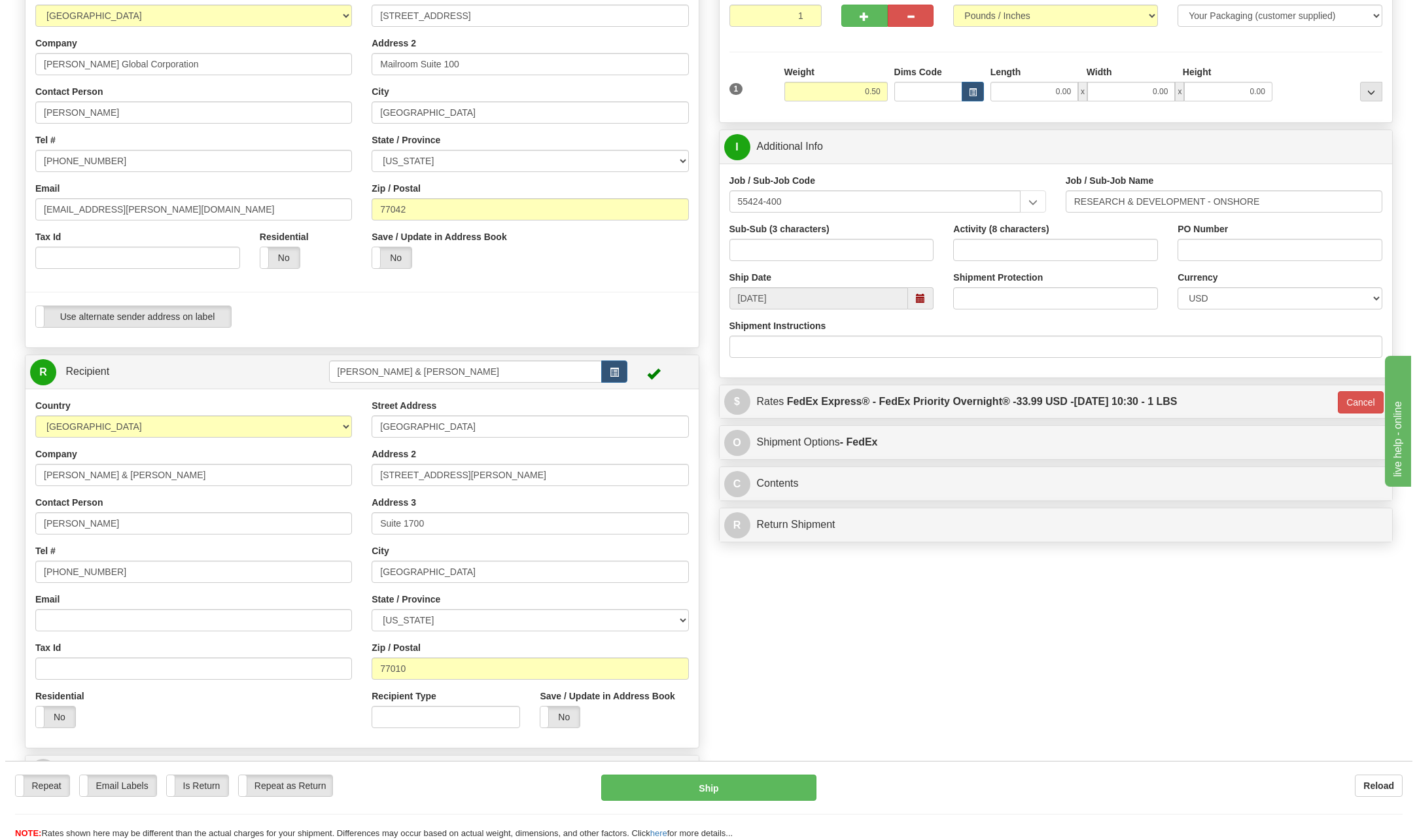
scroll to position [130, 0]
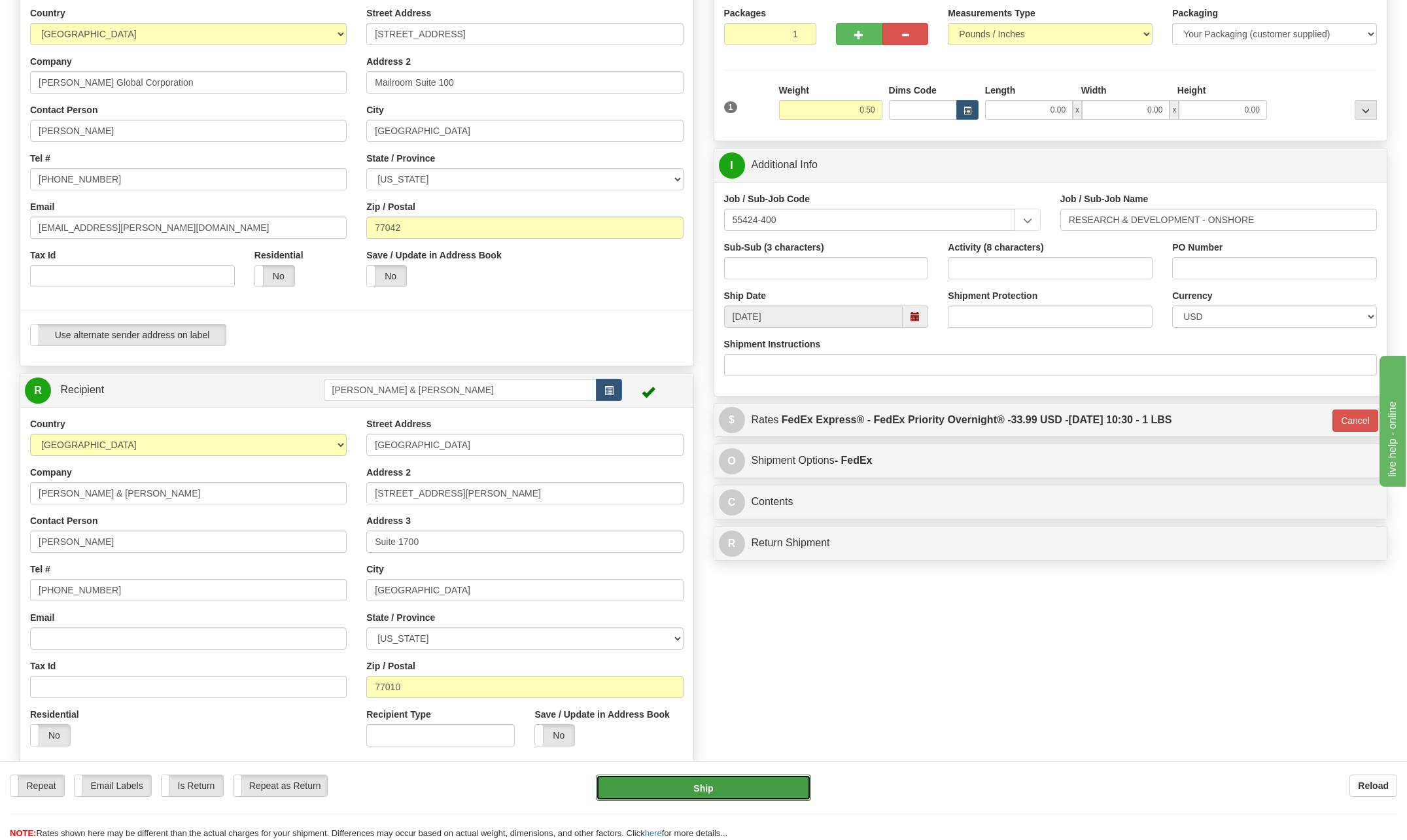
click at [768, 787] on button "Ship" at bounding box center [704, 788] width 215 height 26
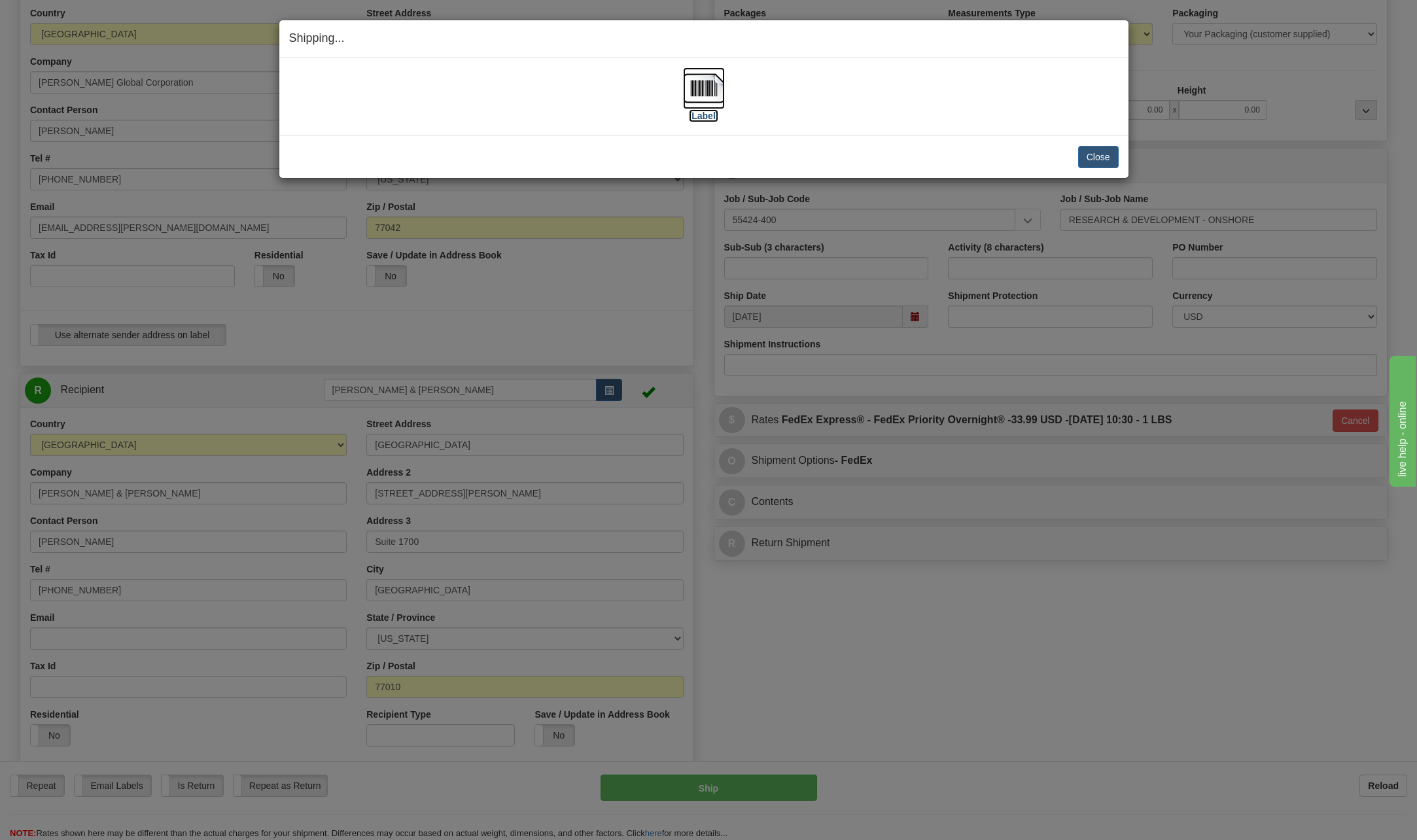
click at [703, 89] on img at bounding box center [704, 89] width 42 height 42
